Goal: Task Accomplishment & Management: Manage account settings

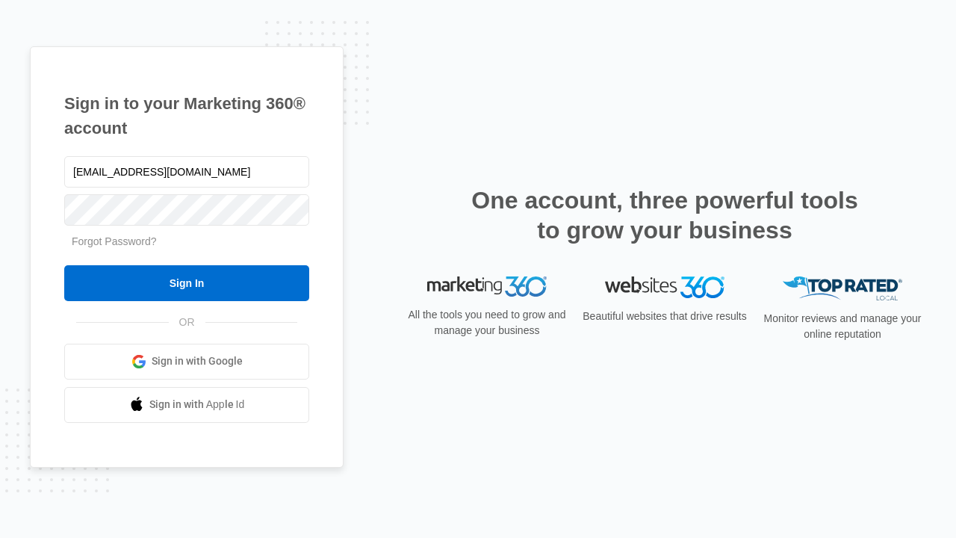
type input "dankie614@gmail.com"
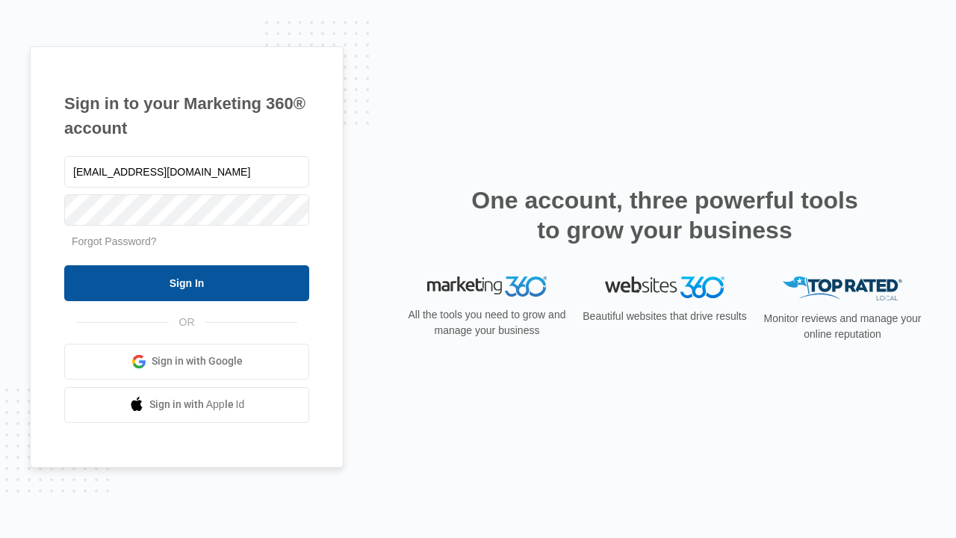
click at [187, 282] on input "Sign In" at bounding box center [186, 283] width 245 height 36
